Goal: Transaction & Acquisition: Book appointment/travel/reservation

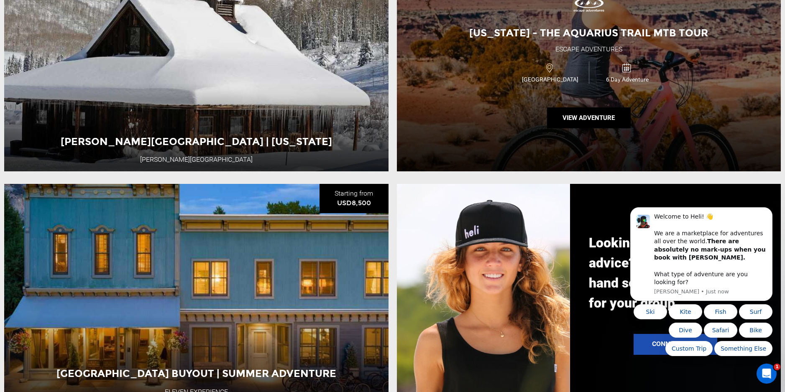
scroll to position [677, 0]
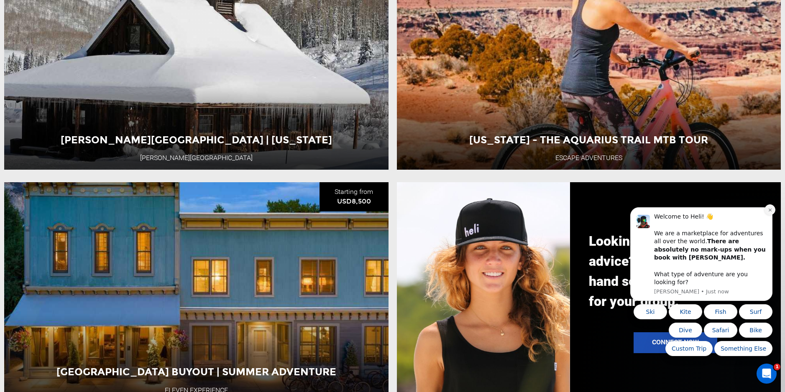
click at [772, 212] on icon "Dismiss notification" at bounding box center [769, 210] width 5 height 5
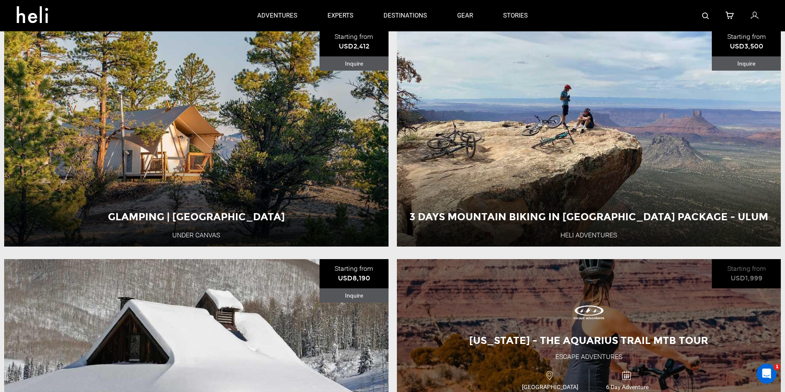
scroll to position [349, 0]
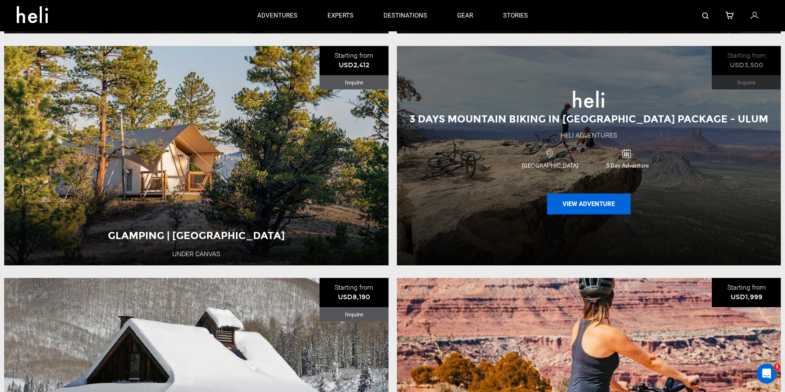
click at [594, 205] on button "View Adventure" at bounding box center [589, 204] width 84 height 21
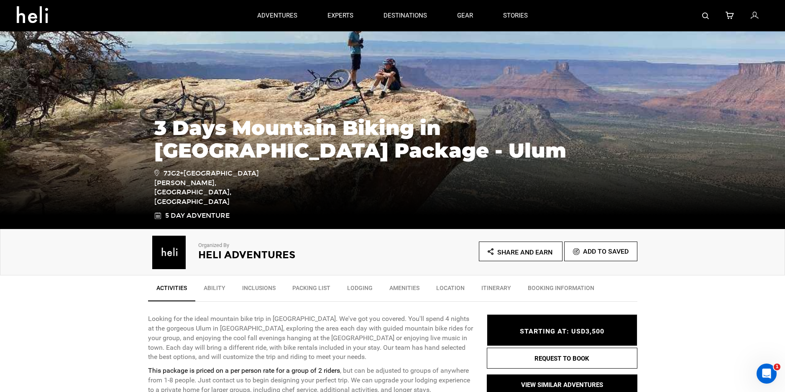
scroll to position [148, 0]
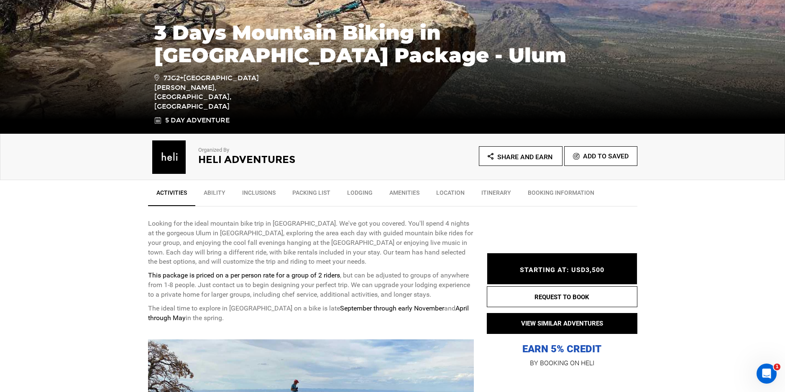
click at [360, 194] on link "Lodging" at bounding box center [360, 194] width 42 height 21
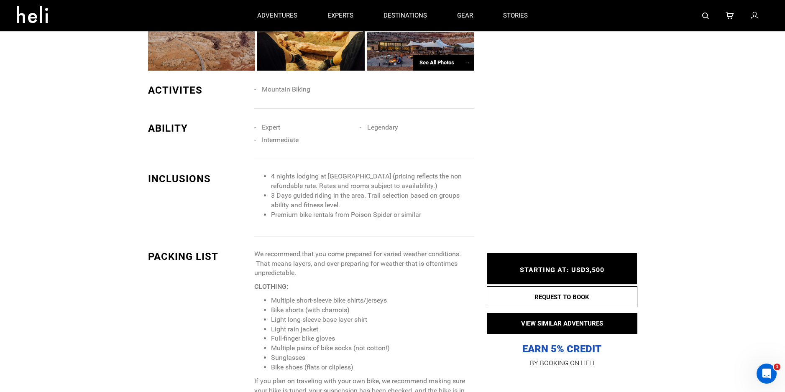
scroll to position [650, 0]
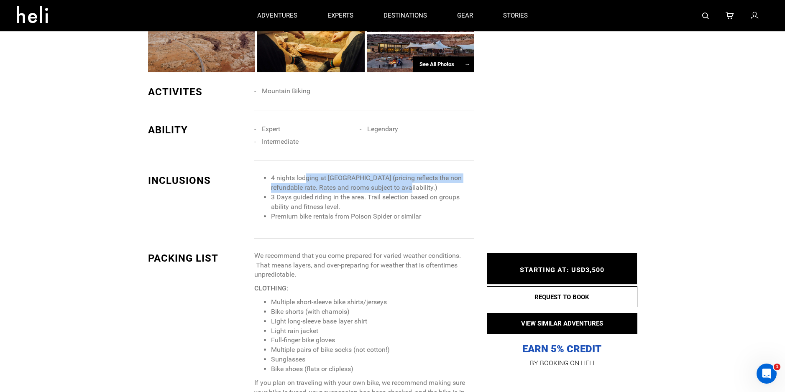
drag, startPoint x: 397, startPoint y: 184, endPoint x: 304, endPoint y: 173, distance: 94.3
click at [304, 173] on li "4 nights lodging at [GEOGRAPHIC_DATA] (pricing reflects the non refundable rate…" at bounding box center [372, 182] width 203 height 19
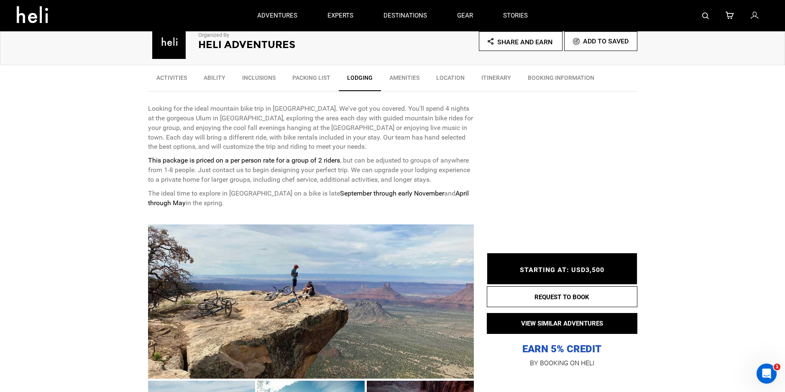
scroll to position [74, 0]
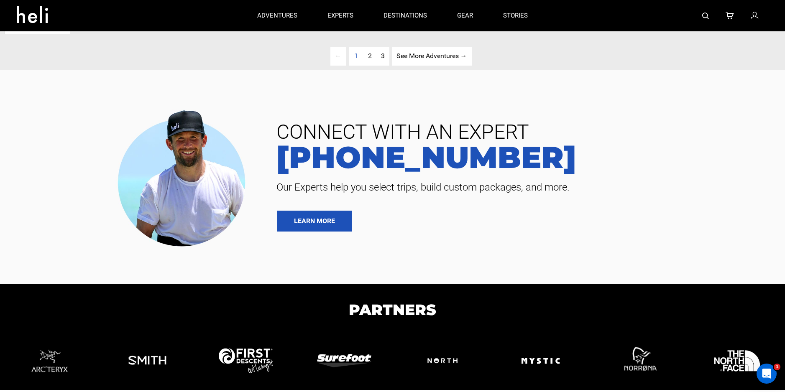
type input "Bike"
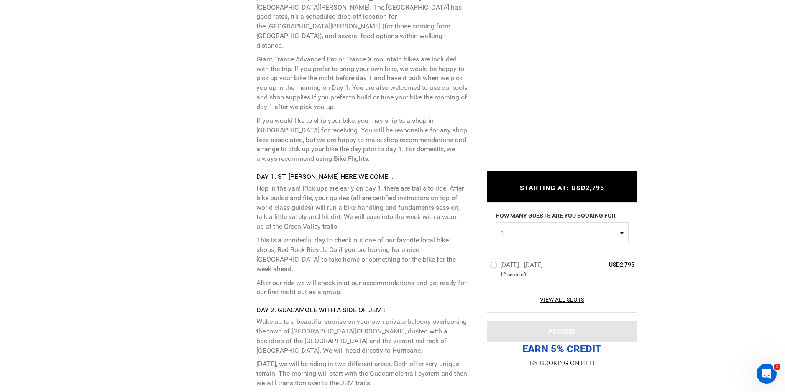
scroll to position [1597, 0]
drag, startPoint x: 337, startPoint y: 189, endPoint x: 285, endPoint y: 188, distance: 52.3
click at [285, 188] on p "Hop in the van! Pick ups are early on day 1, there are trails to ride! After bi…" at bounding box center [361, 206] width 211 height 48
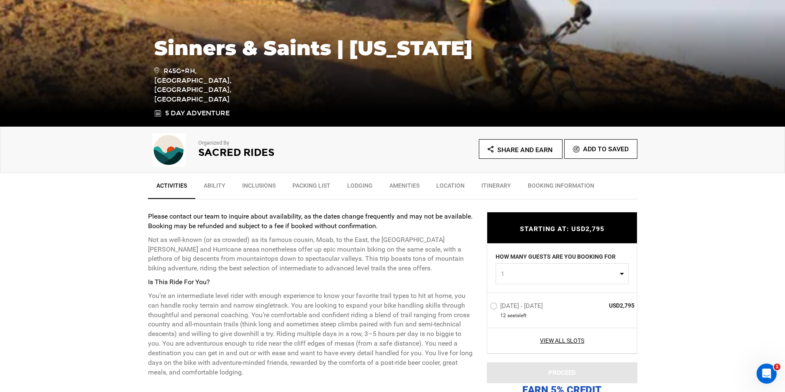
scroll to position [156, 0]
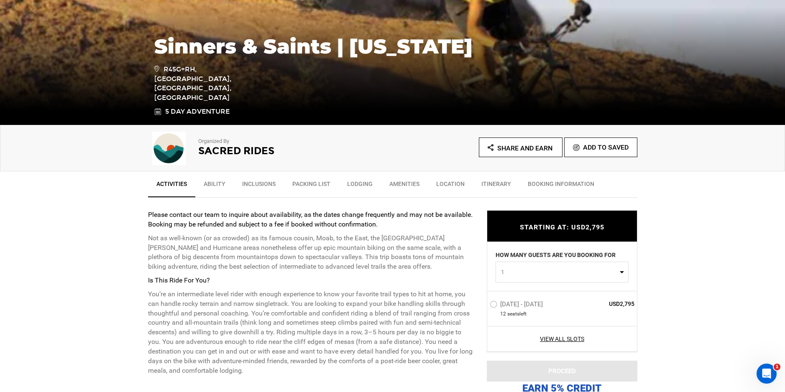
click at [270, 185] on link "Inclusions" at bounding box center [259, 186] width 50 height 21
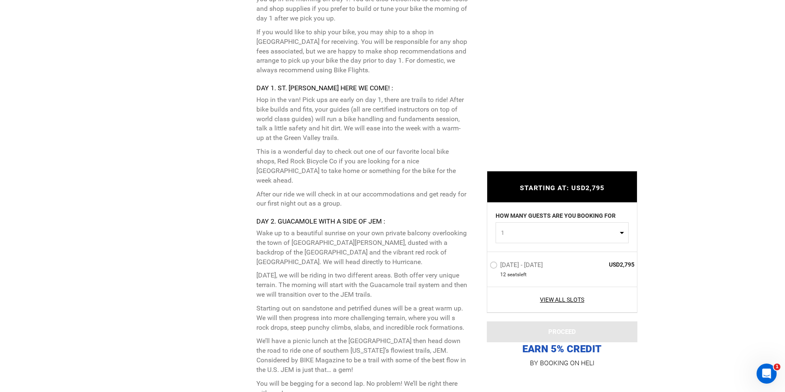
scroll to position [1696, 0]
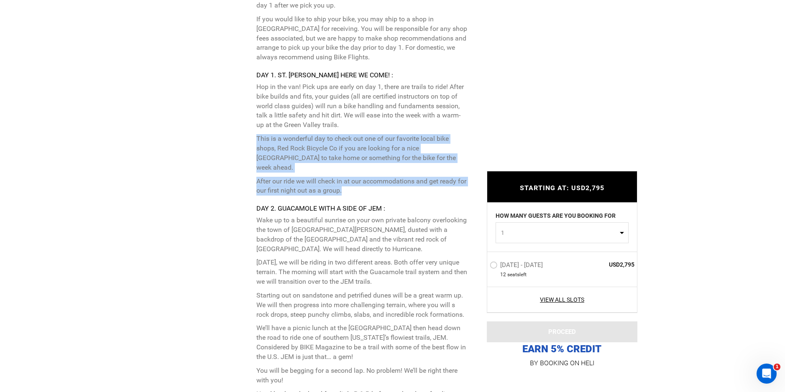
drag, startPoint x: 258, startPoint y: 103, endPoint x: 397, endPoint y: 142, distance: 144.1
click at [397, 142] on p "Hop in the van! Pick ups are early on day 1, there are trails to ride! After bi…" at bounding box center [361, 138] width 211 height 113
click at [388, 177] on p "After our ride we will check in at our accommodations and get ready for our fir…" at bounding box center [361, 186] width 211 height 19
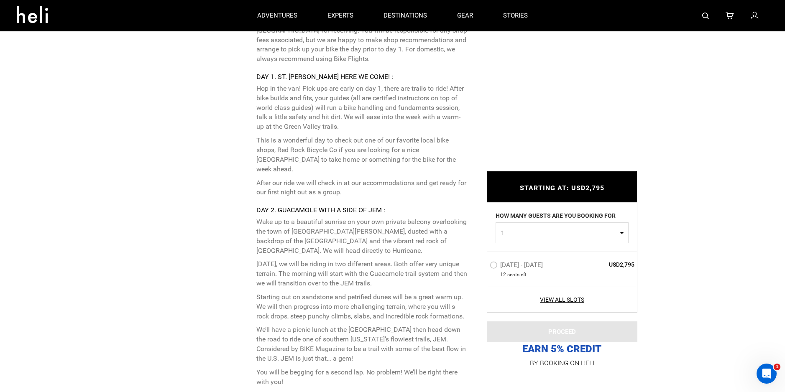
scroll to position [1693, 0]
